Goal: Navigation & Orientation: Find specific page/section

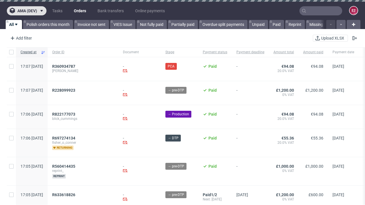
click at [26, 11] on span "ama (dev)" at bounding box center [27, 11] width 20 height 4
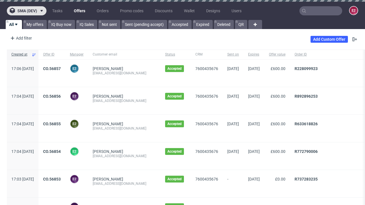
click at [26, 11] on span "sma (dev)" at bounding box center [27, 11] width 20 height 4
